Goal: Task Accomplishment & Management: Manage account settings

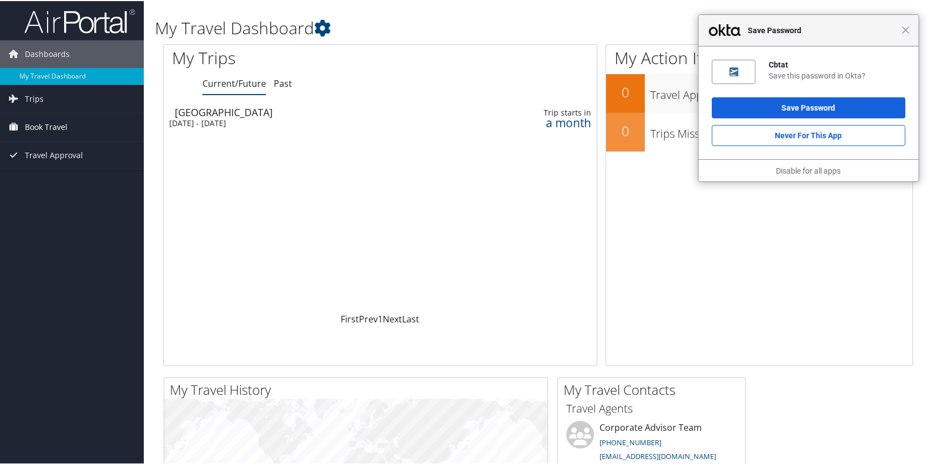
click at [30, 127] on span "Book Travel" at bounding box center [46, 126] width 43 height 28
click at [42, 180] on link "Book/Manage Online Trips" at bounding box center [72, 181] width 144 height 17
click at [49, 127] on span "Book Travel" at bounding box center [46, 126] width 43 height 28
click at [902, 30] on span "Close" at bounding box center [906, 29] width 8 height 8
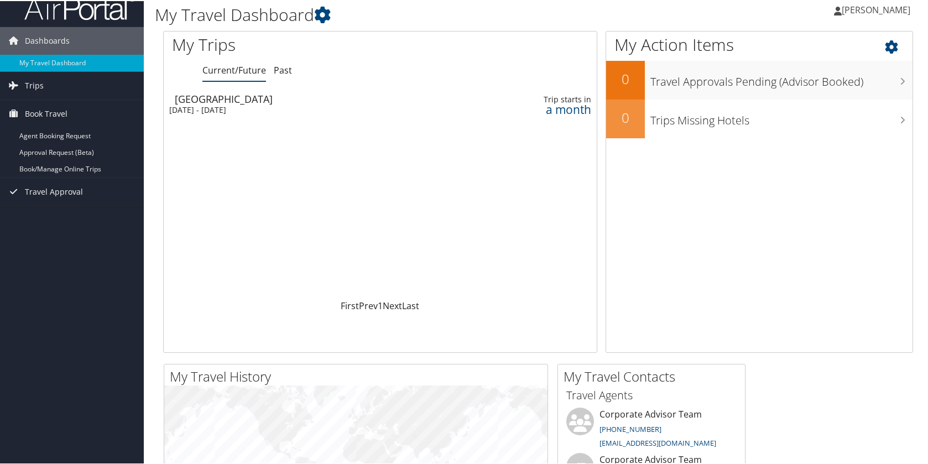
scroll to position [13, 0]
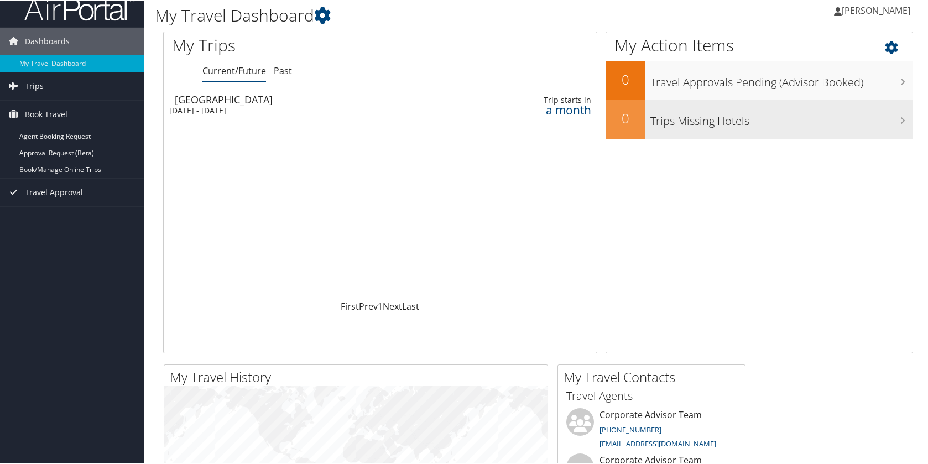
click at [762, 126] on h3 "Trips Missing Hotels" at bounding box center [781, 117] width 262 height 21
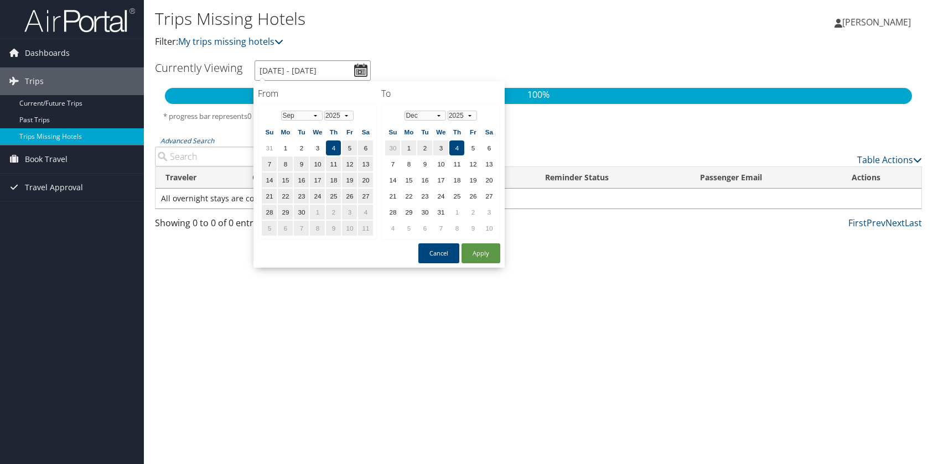
click at [365, 68] on input "9/4/2025 - 12/4/2025" at bounding box center [312, 70] width 116 height 20
click at [319, 117] on select "Jan Feb Mar Apr May Jun Jul Aug Sep Oct Nov Dec" at bounding box center [301, 116] width 41 height 10
drag, startPoint x: 272, startPoint y: 164, endPoint x: 316, endPoint y: 165, distance: 43.7
click at [320, 165] on tr "5 6 7 8 9 10 11" at bounding box center [317, 164] width 111 height 15
click at [271, 161] on td "5" at bounding box center [269, 164] width 15 height 15
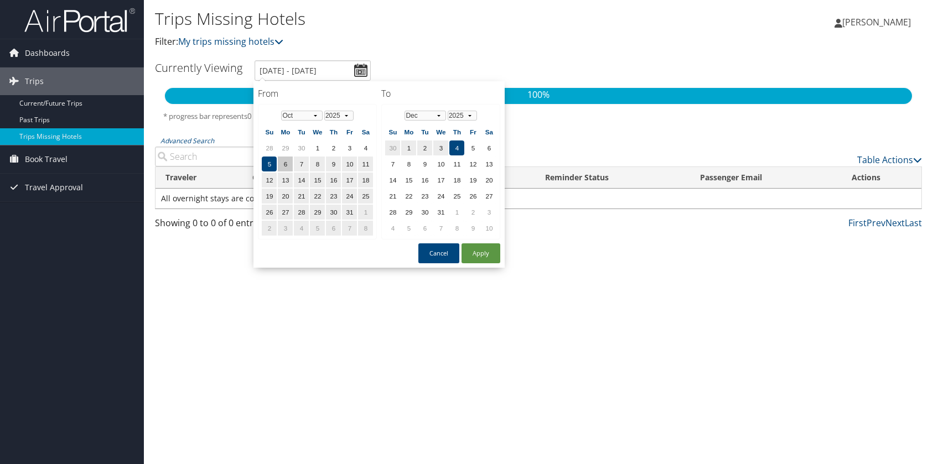
click at [283, 164] on td "6" at bounding box center [285, 164] width 15 height 15
click at [274, 164] on td "5" at bounding box center [269, 164] width 15 height 15
click at [423, 116] on select "Jan Feb Mar Apr May Jun Jul Aug Sep Oct Nov Dec" at bounding box center [424, 116] width 41 height 10
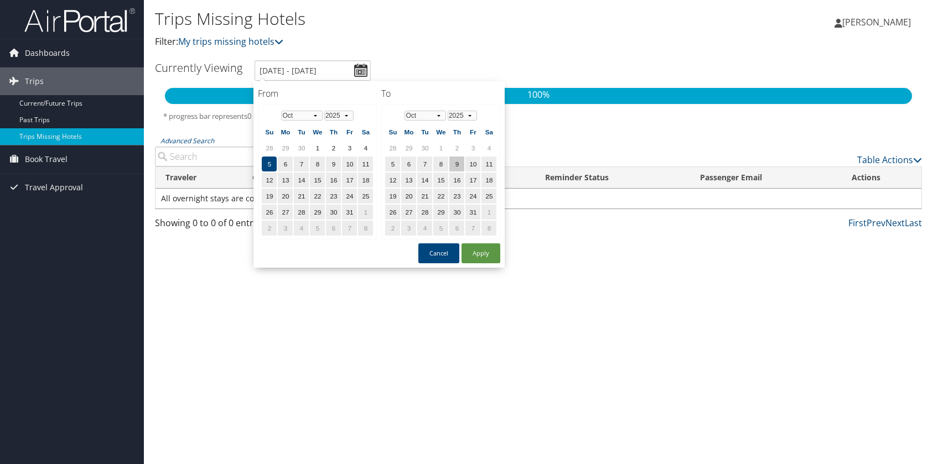
click at [454, 163] on td "9" at bounding box center [456, 164] width 15 height 15
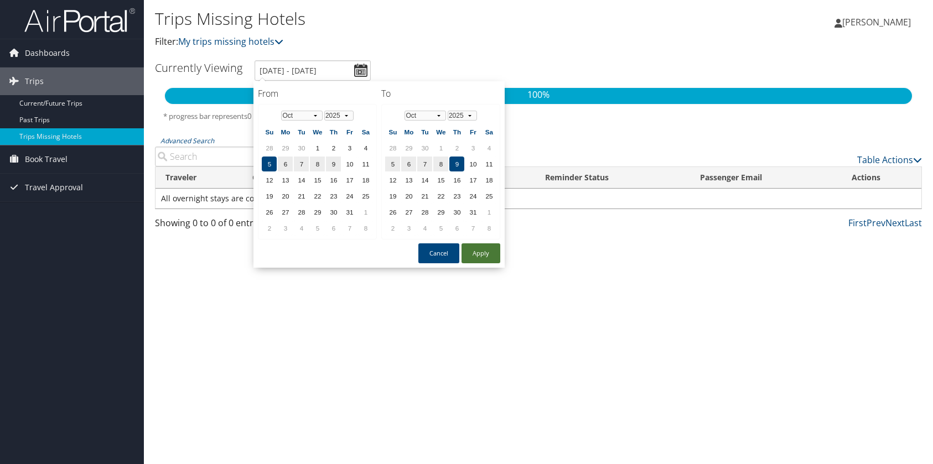
click at [490, 256] on button "Apply" at bounding box center [480, 253] width 39 height 20
type input "10/5/2025 - 10/9/2025"
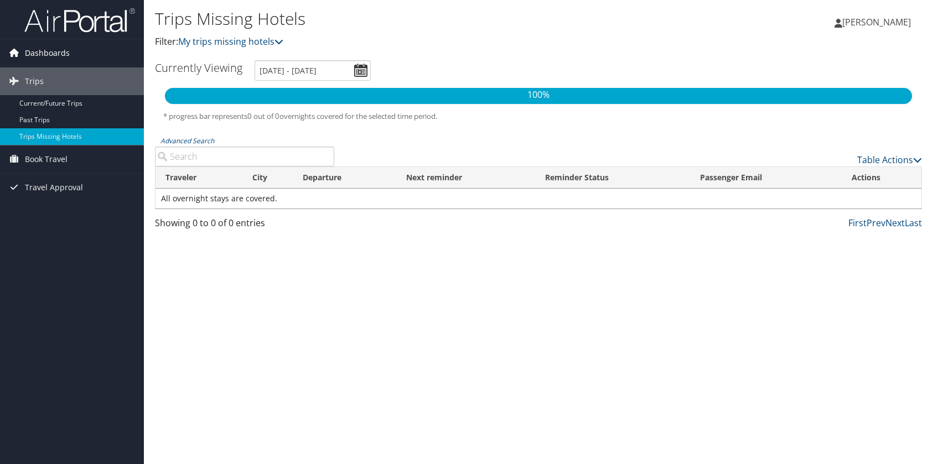
click at [55, 60] on span "Dashboards" at bounding box center [47, 53] width 45 height 28
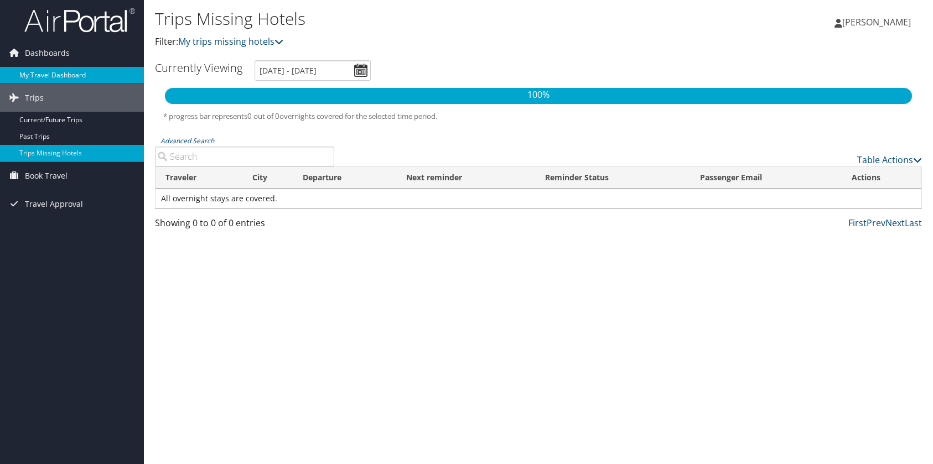
click at [53, 74] on link "My Travel Dashboard" at bounding box center [72, 75] width 144 height 17
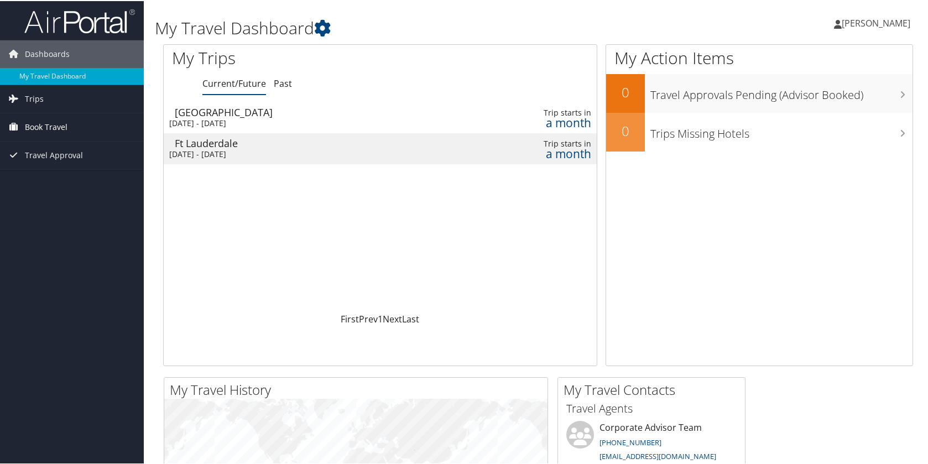
click at [28, 129] on span "Book Travel" at bounding box center [46, 126] width 43 height 28
click at [32, 102] on span "Trips" at bounding box center [34, 98] width 19 height 28
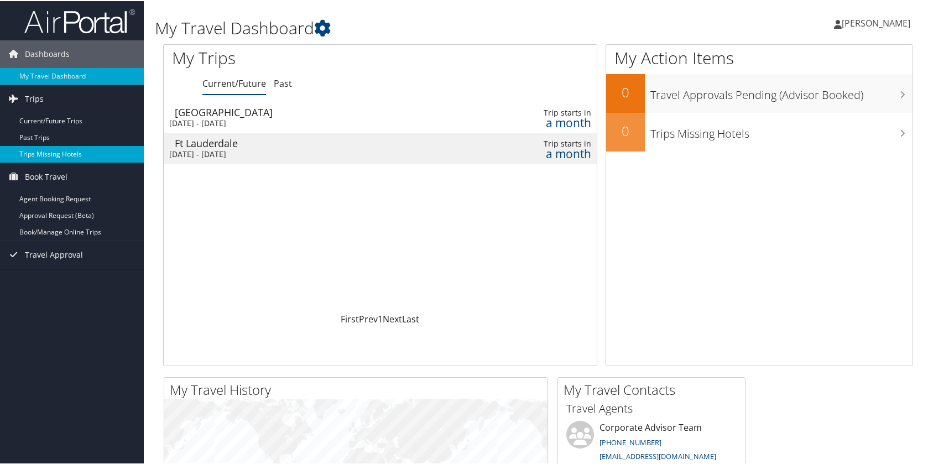
click at [30, 149] on link "Trips Missing Hotels" at bounding box center [72, 153] width 144 height 17
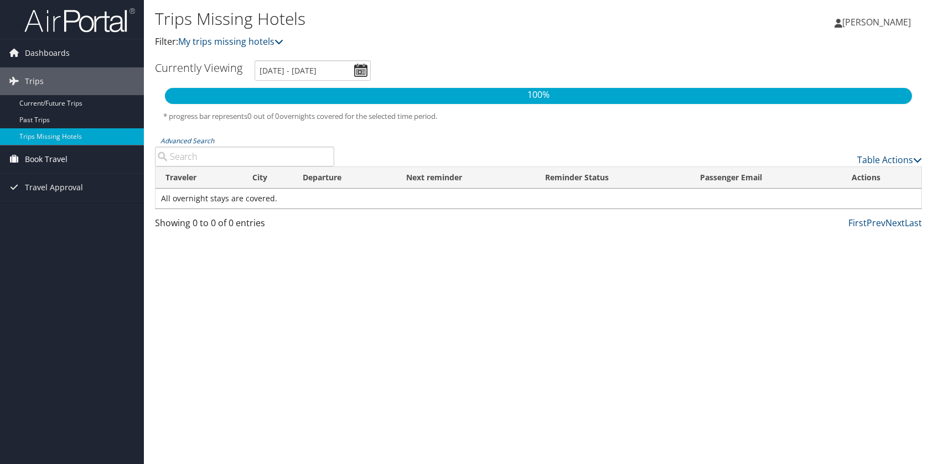
click at [44, 153] on span "Book Travel" at bounding box center [46, 159] width 43 height 28
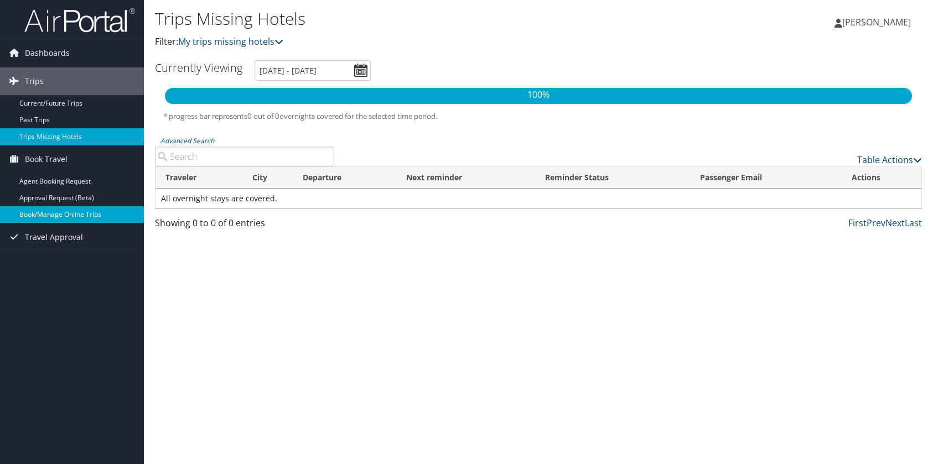
click at [54, 209] on link "Book/Manage Online Trips" at bounding box center [72, 214] width 144 height 17
